Goal: Task Accomplishment & Management: Manage account settings

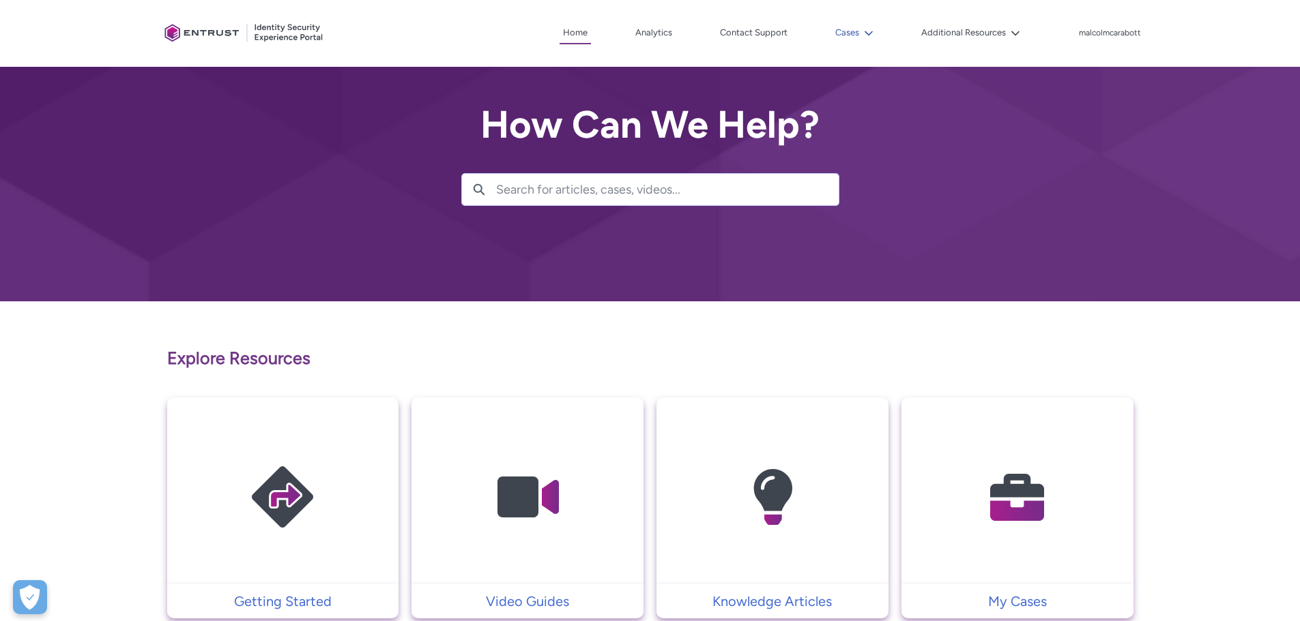
click at [861, 28] on lightning-icon at bounding box center [866, 33] width 14 height 10
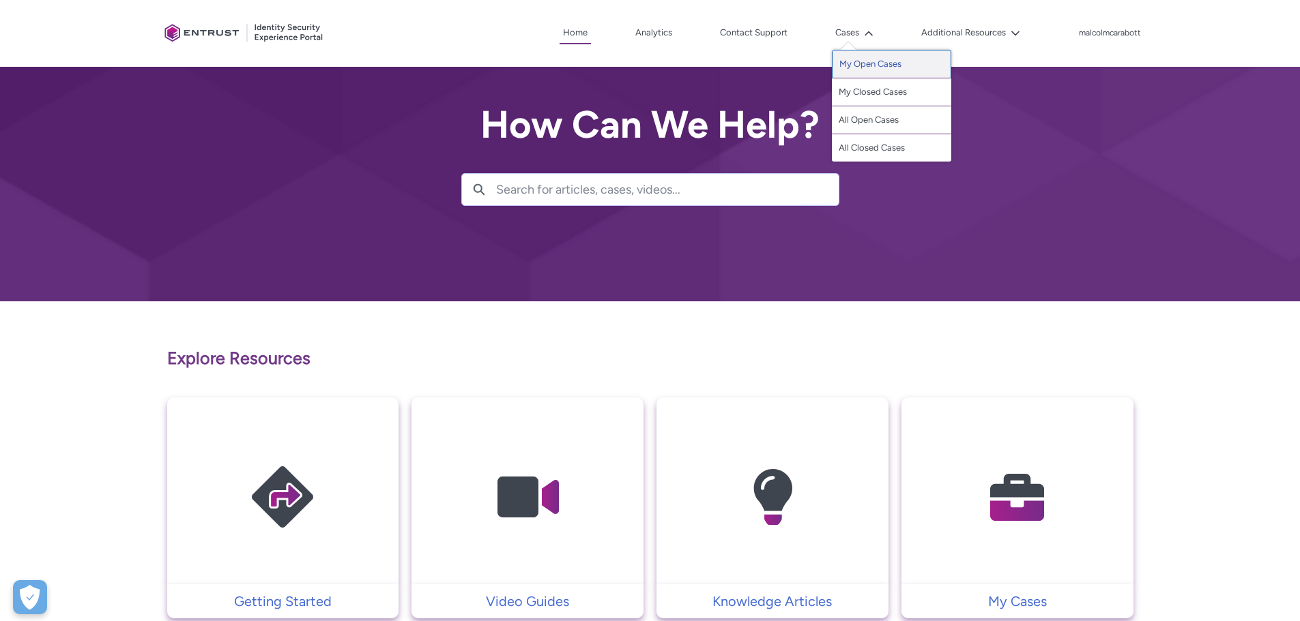
click at [864, 63] on link "My Open Cases" at bounding box center [891, 64] width 119 height 29
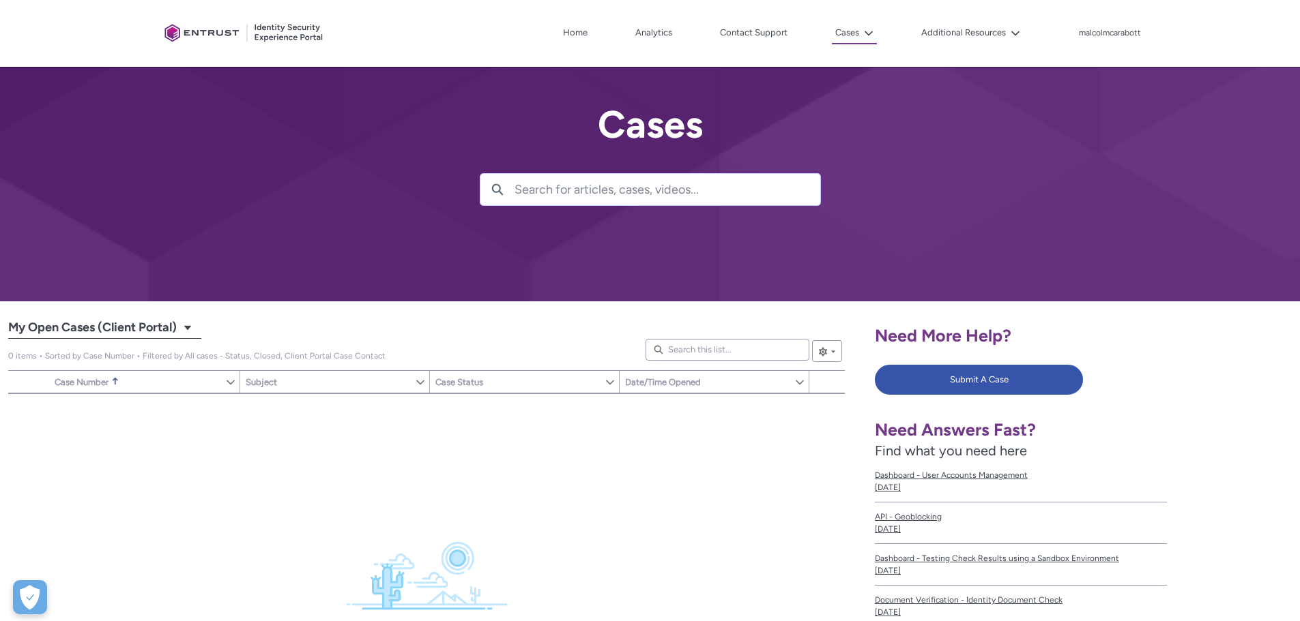
click at [171, 324] on span "My Open Cases (Client Portal)" at bounding box center [92, 328] width 168 height 22
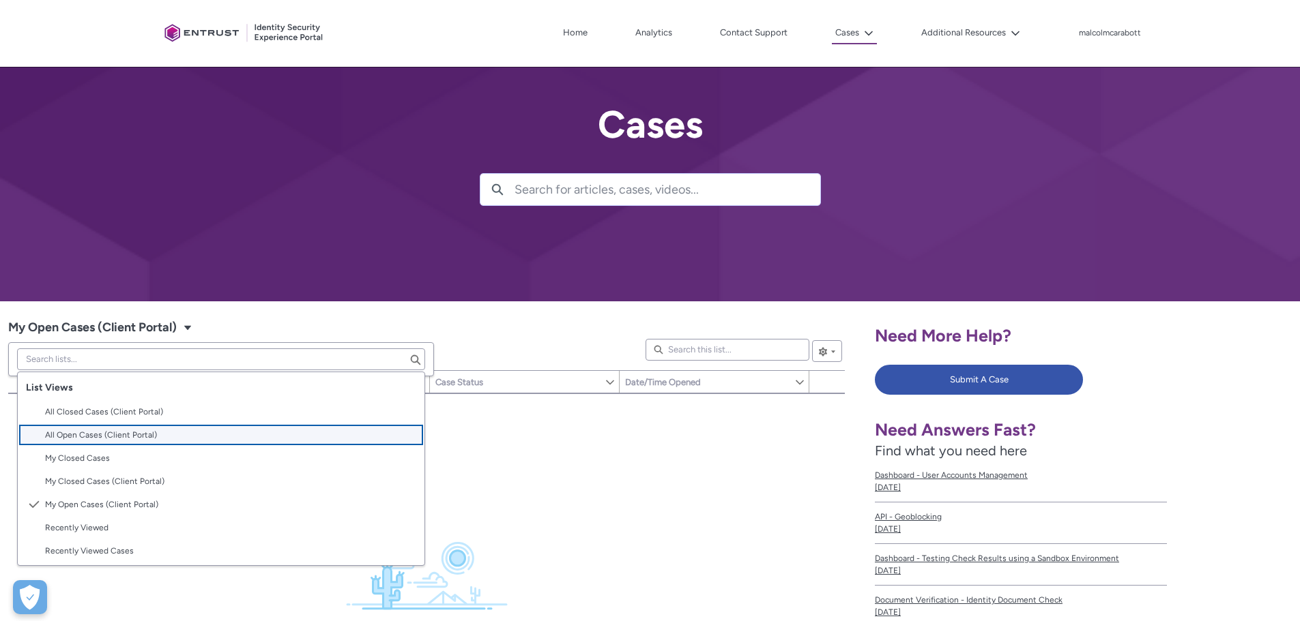
click at [480, 460] on div "Item Number Sort Case Number Sorted Ascending Show Case Number Column Actions S…" at bounding box center [426, 587] width 836 height 387
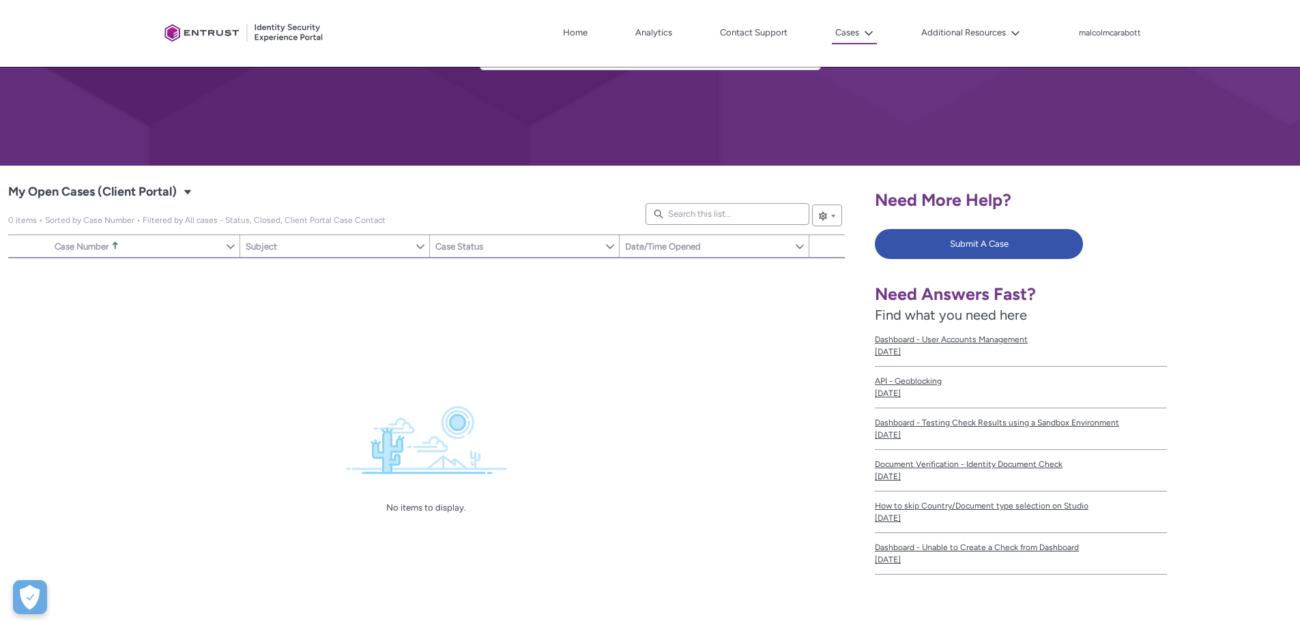
scroll to position [136, 0]
click at [865, 47] on div "Client Portal Home Analytics Contact Support Cases The Cases menu contains this…" at bounding box center [650, 33] width 982 height 67
click at [864, 34] on icon at bounding box center [869, 34] width 10 height 10
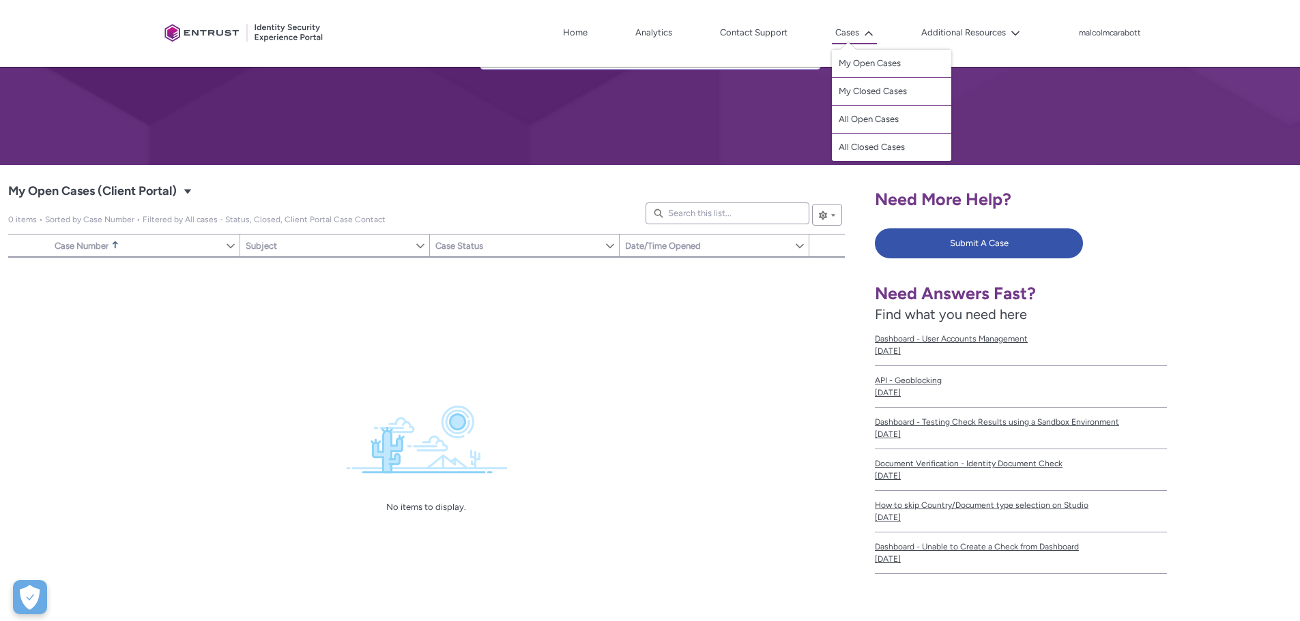
click at [1039, 44] on div "Client Portal Home Analytics Contact Support Cases The Cases menu contains this…" at bounding box center [650, 33] width 982 height 67
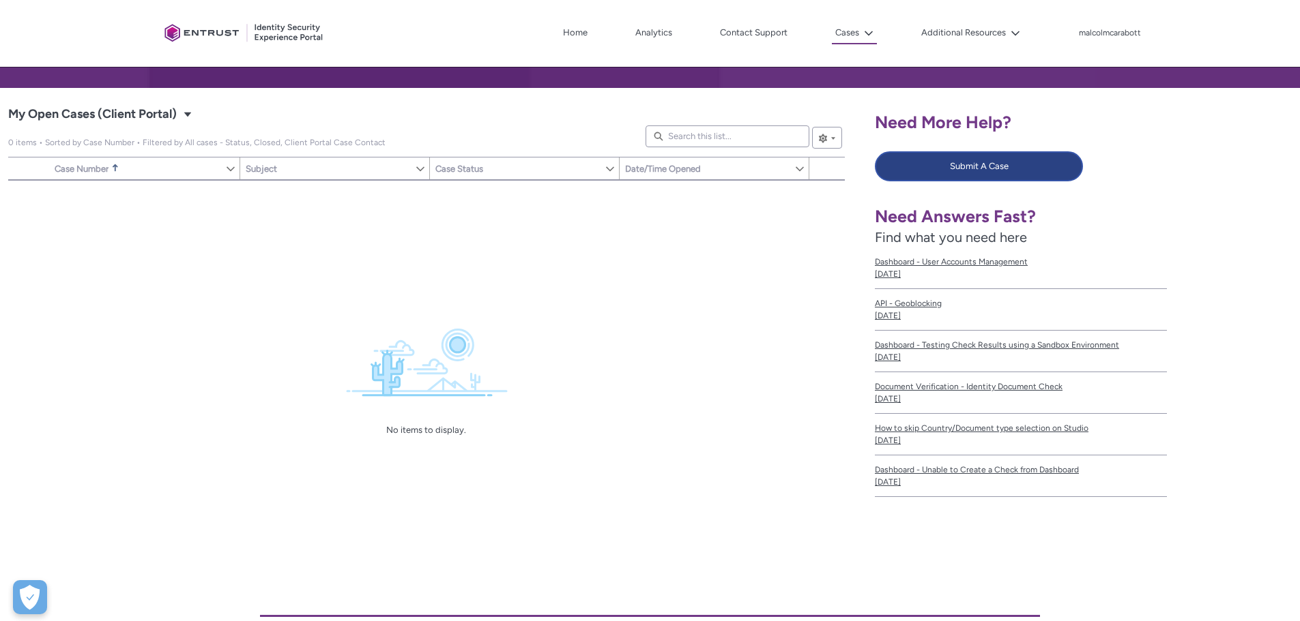
scroll to position [289, 0]
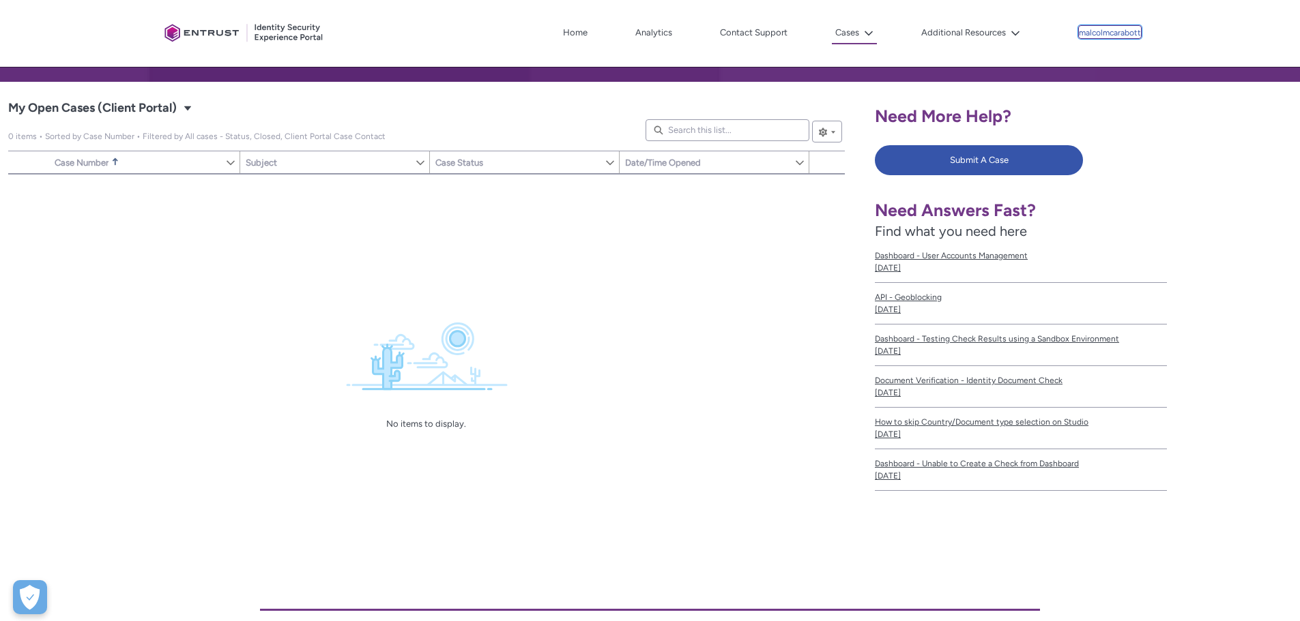
click at [1100, 33] on p "malcolmcarabott" at bounding box center [1110, 34] width 62 height 10
click at [1100, 57] on span "Log Out" at bounding box center [1100, 62] width 30 height 12
